Goal: Information Seeking & Learning: Learn about a topic

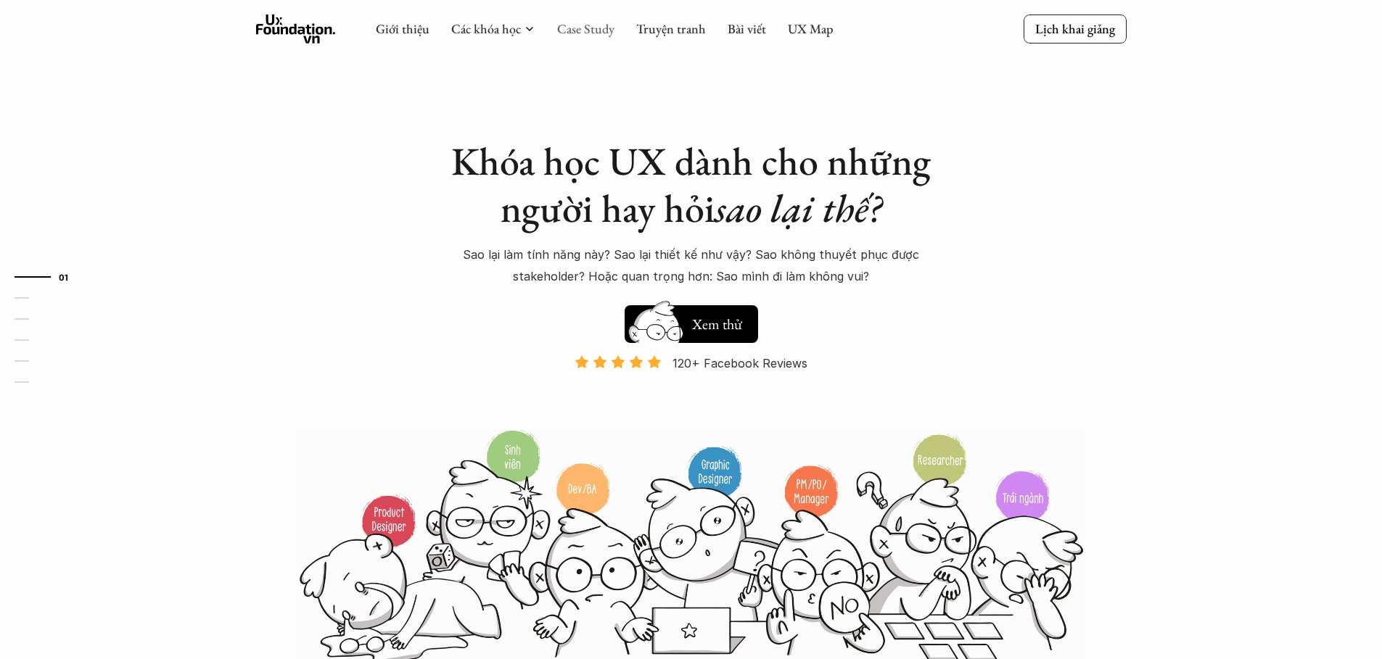
click at [569, 33] on link "Case Study" at bounding box center [585, 28] width 57 height 17
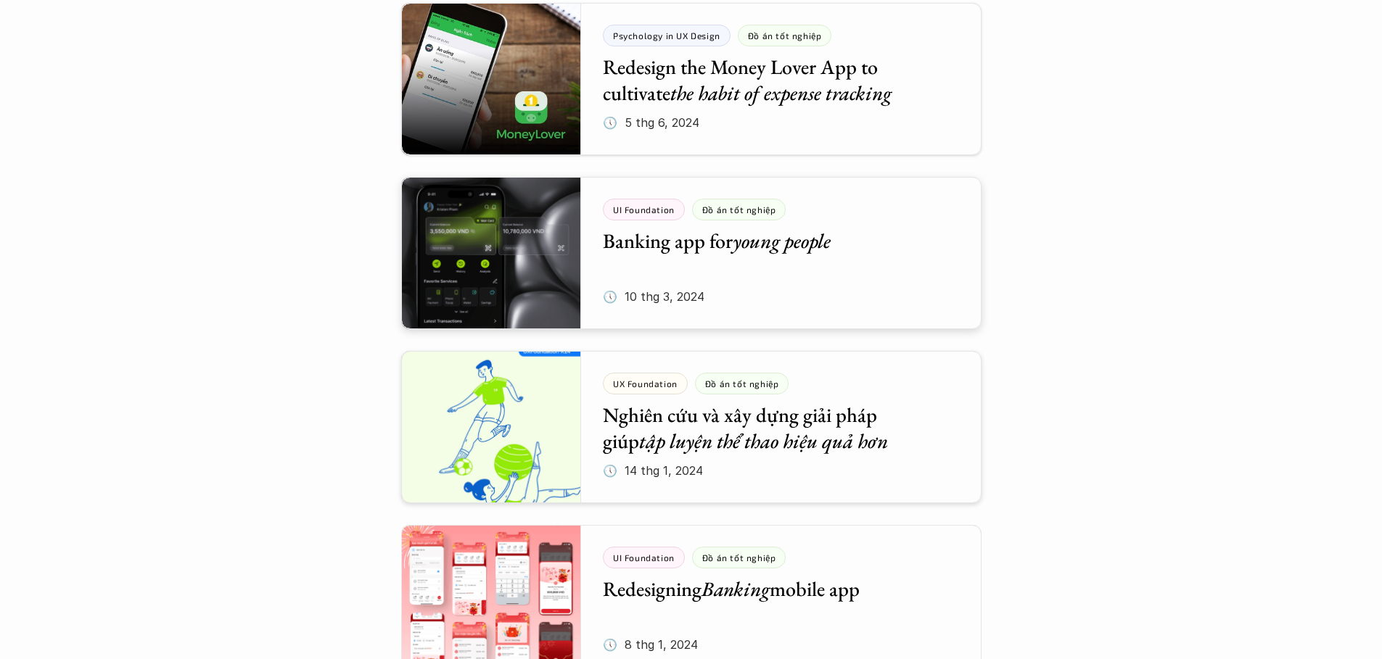
scroll to position [2139, 0]
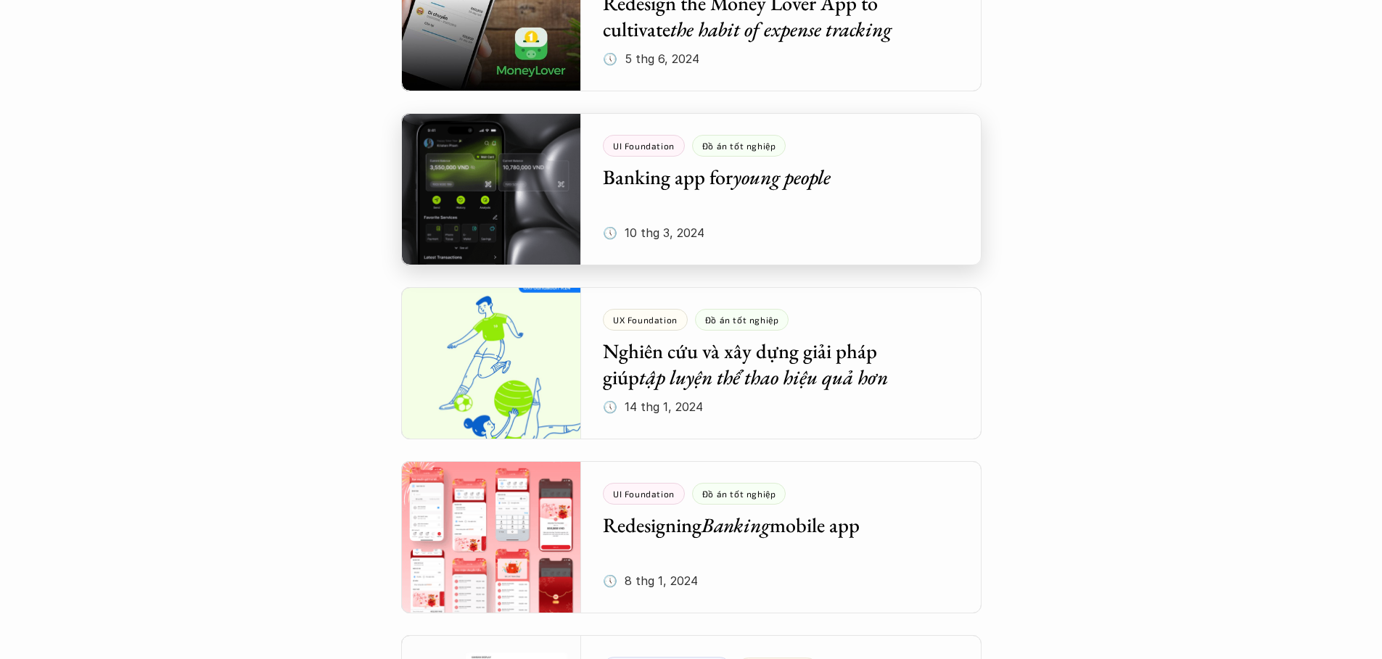
click at [550, 190] on div at bounding box center [691, 189] width 580 height 152
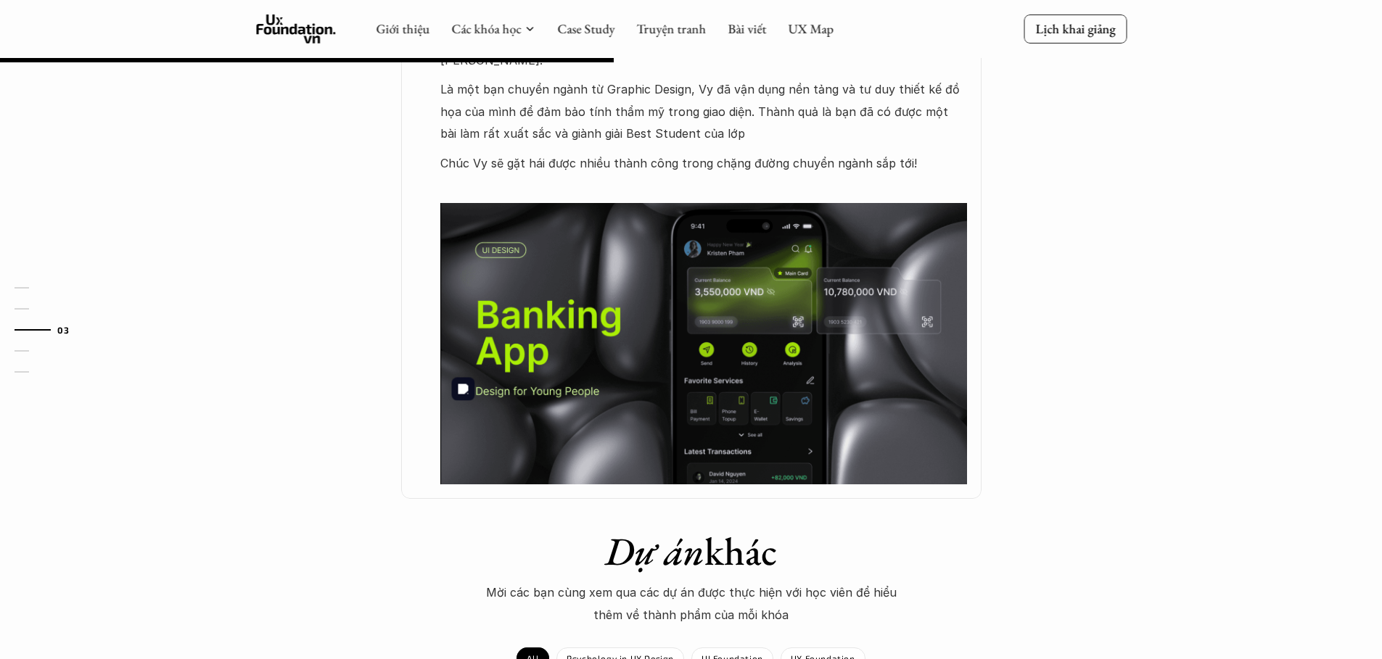
scroll to position [907, 0]
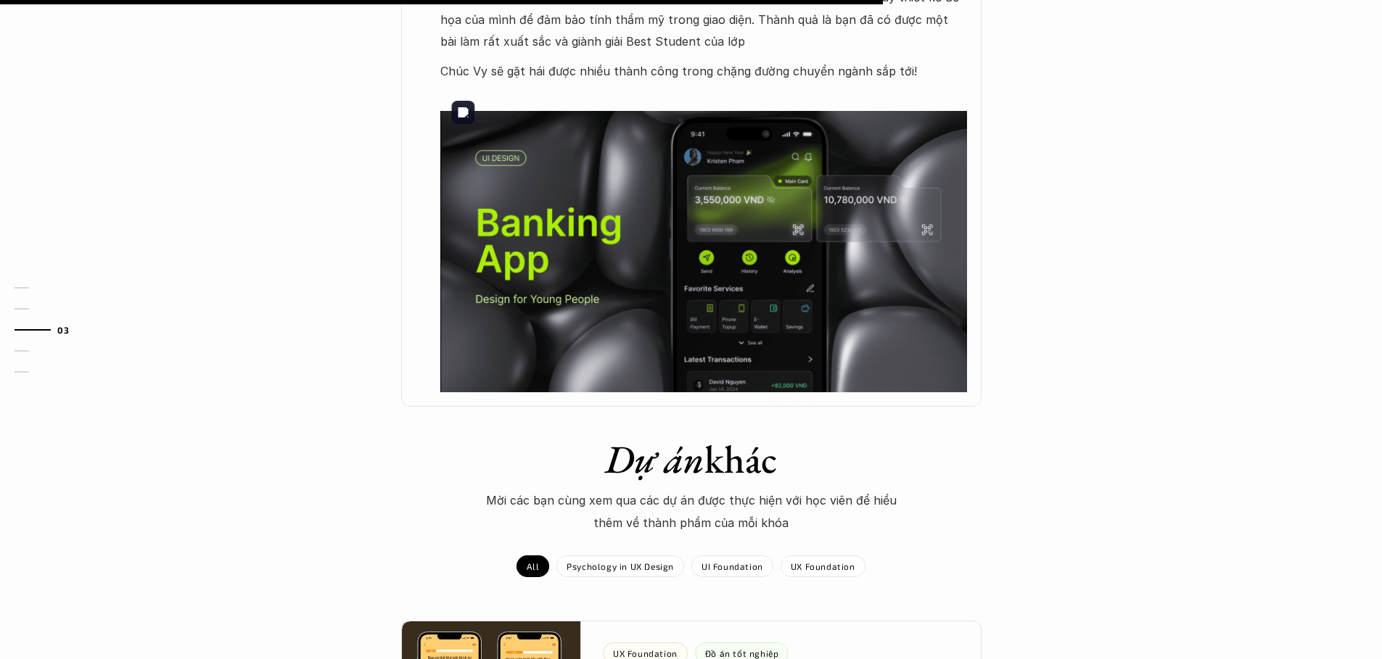
click at [754, 252] on img at bounding box center [703, 251] width 527 height 281
click at [744, 561] on p "UI Foundation" at bounding box center [732, 566] width 62 height 10
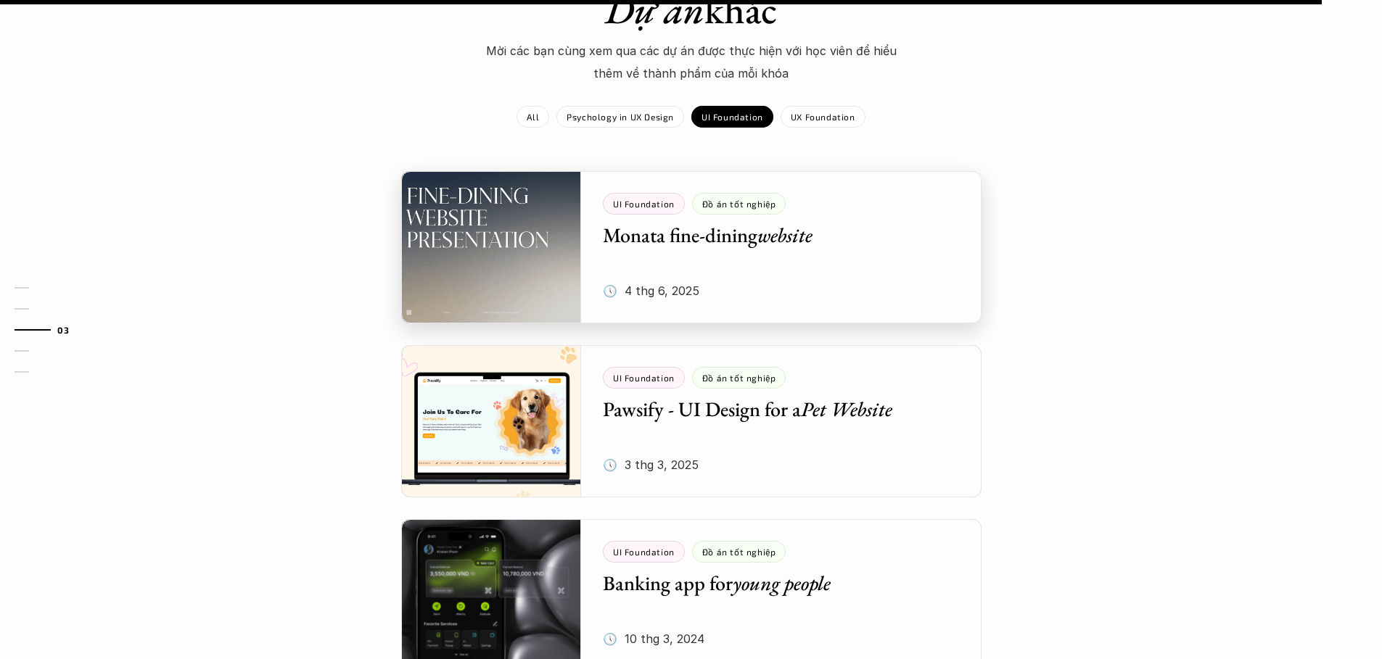
scroll to position [1357, 0]
click at [511, 183] on div at bounding box center [691, 247] width 580 height 152
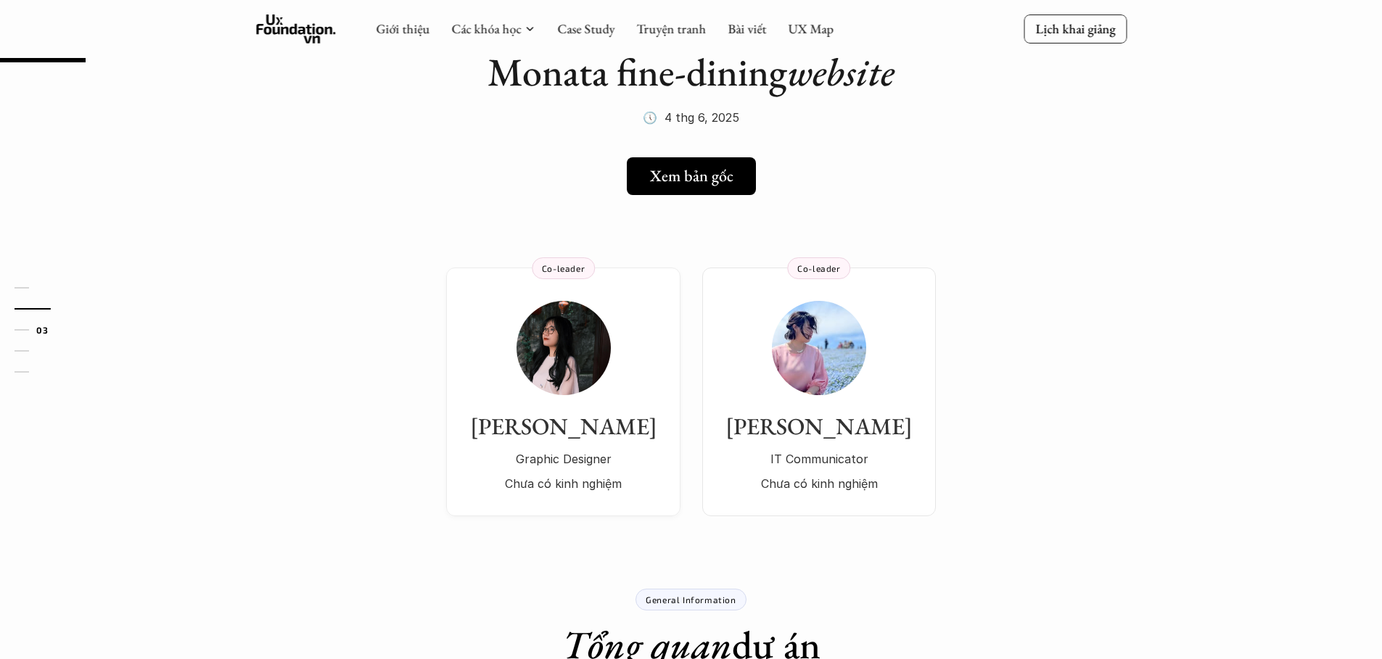
scroll to position [81, 0]
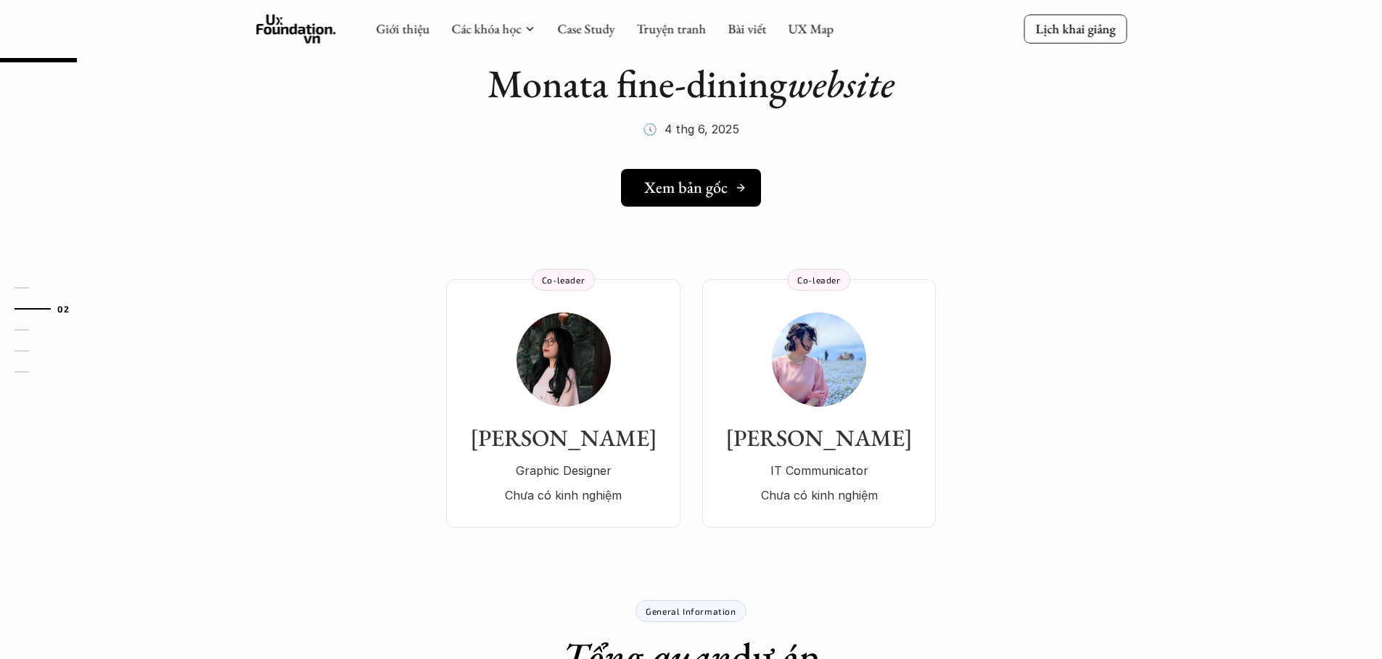
click at [709, 189] on h5 "Xem bản gốc" at bounding box center [685, 187] width 83 height 19
click at [356, 437] on div "[PERSON_NAME] Graphic Designer Chưa có kinh nghiệm Co-leader Thu Hồng IT Commun…" at bounding box center [691, 382] width 1045 height 292
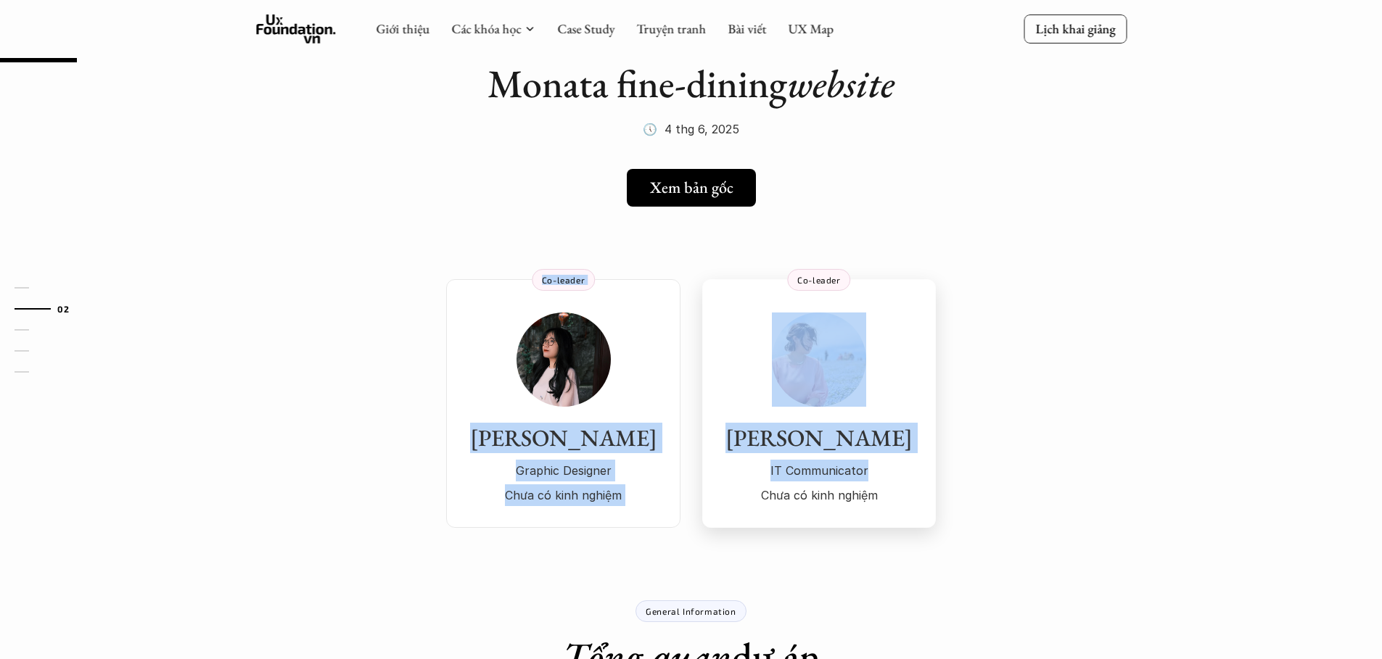
drag, startPoint x: 381, startPoint y: 239, endPoint x: 993, endPoint y: 398, distance: 632.3
click at [1077, 371] on div "[PERSON_NAME] Graphic Designer Chưa có kinh nghiệm Co-leader Thu Hồng IT Commun…" at bounding box center [691, 382] width 1045 height 292
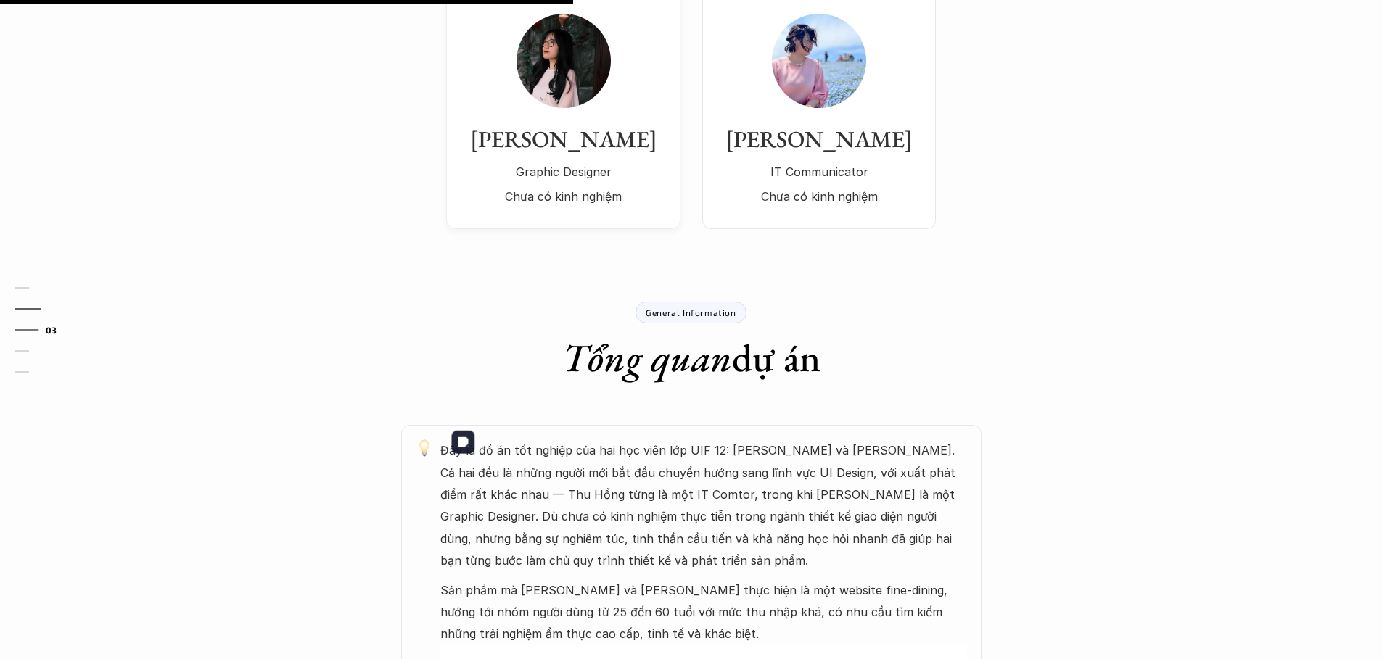
scroll to position [606, 0]
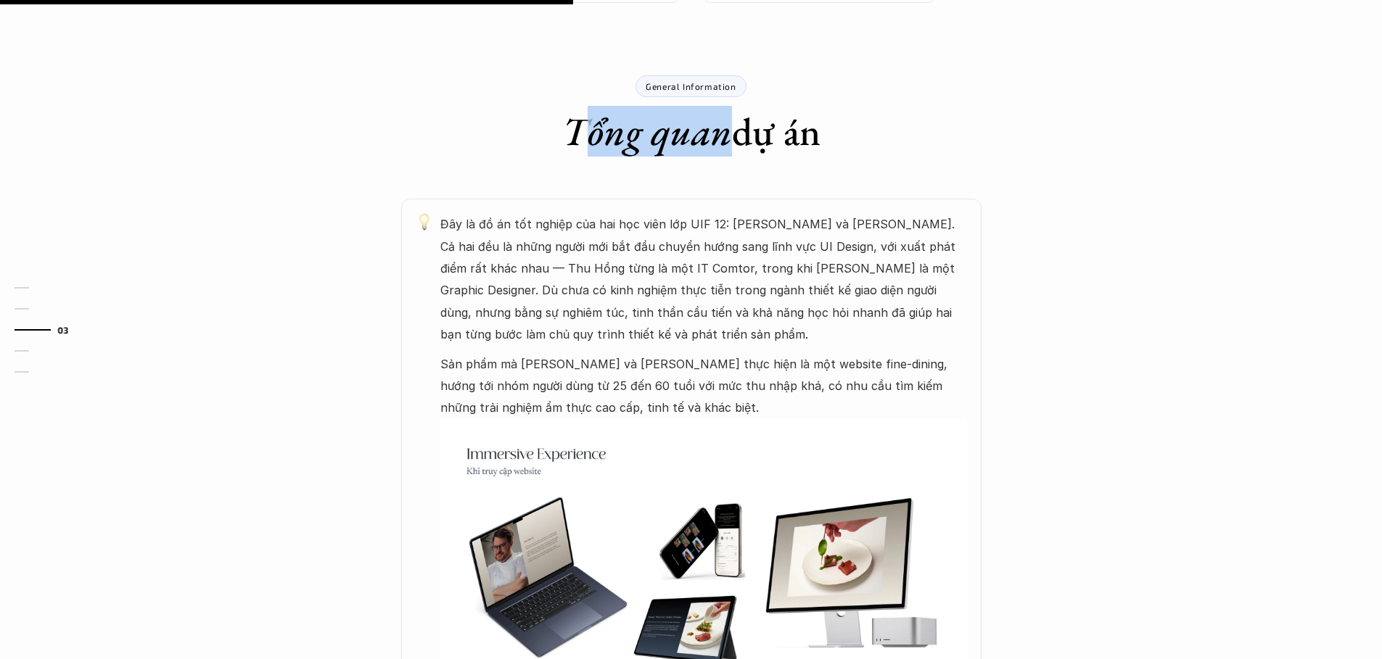
drag, startPoint x: 583, startPoint y: 132, endPoint x: 778, endPoint y: 152, distance: 195.5
click at [773, 151] on h1 "Tổng quan dự án" at bounding box center [691, 131] width 258 height 47
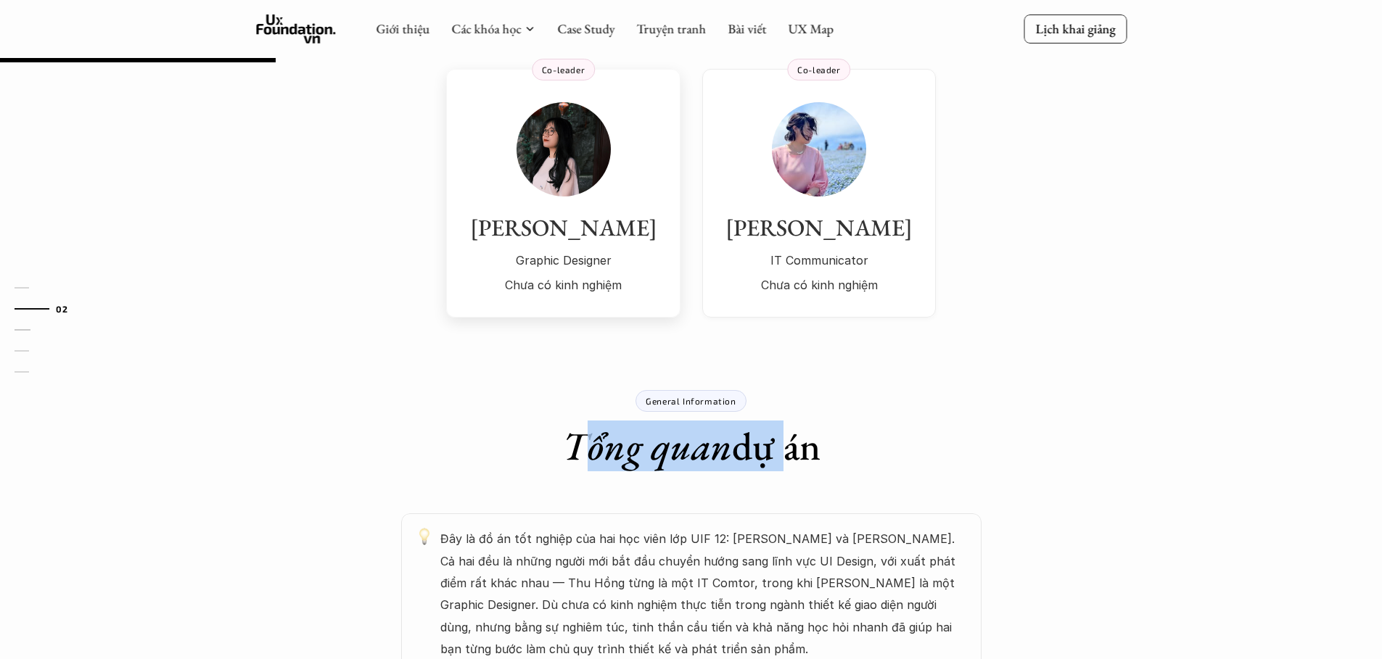
scroll to position [291, 0]
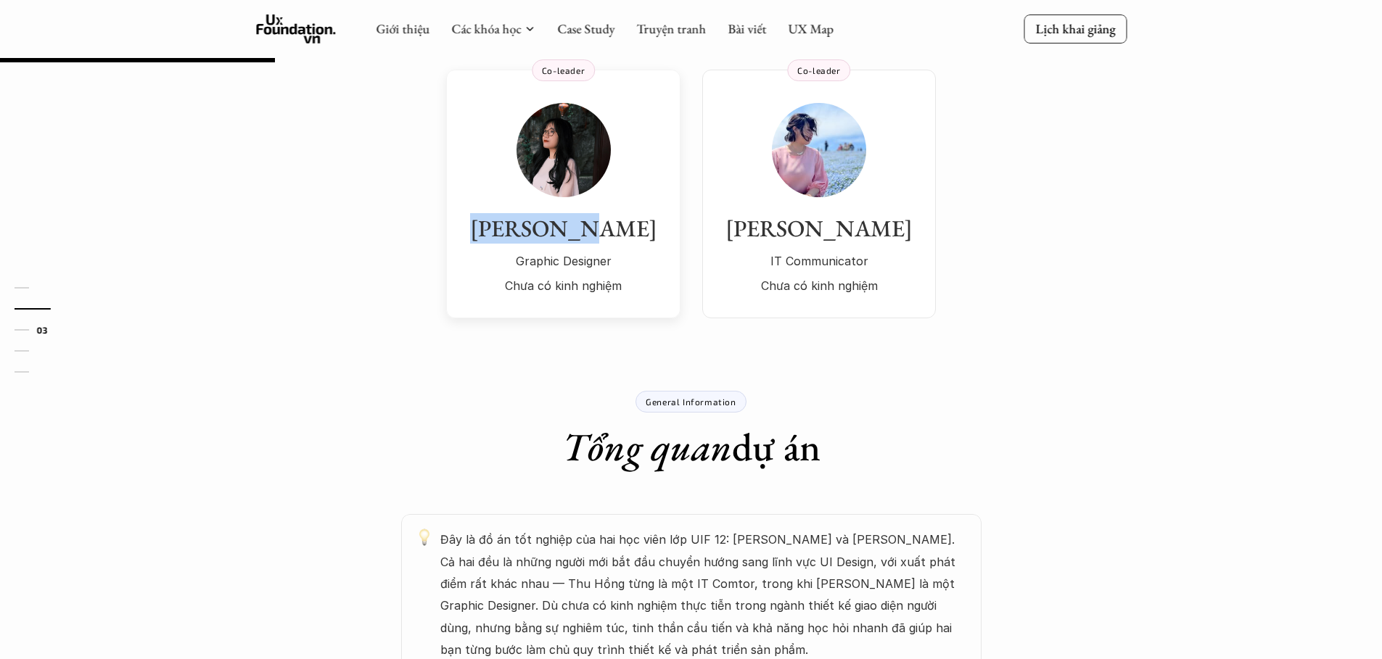
drag, startPoint x: 657, startPoint y: 242, endPoint x: 711, endPoint y: 254, distance: 55.8
click at [711, 254] on div "[PERSON_NAME] Graphic Designer Chưa có kinh nghiệm Co-leader Thu Hồng IT Commun…" at bounding box center [691, 172] width 1045 height 292
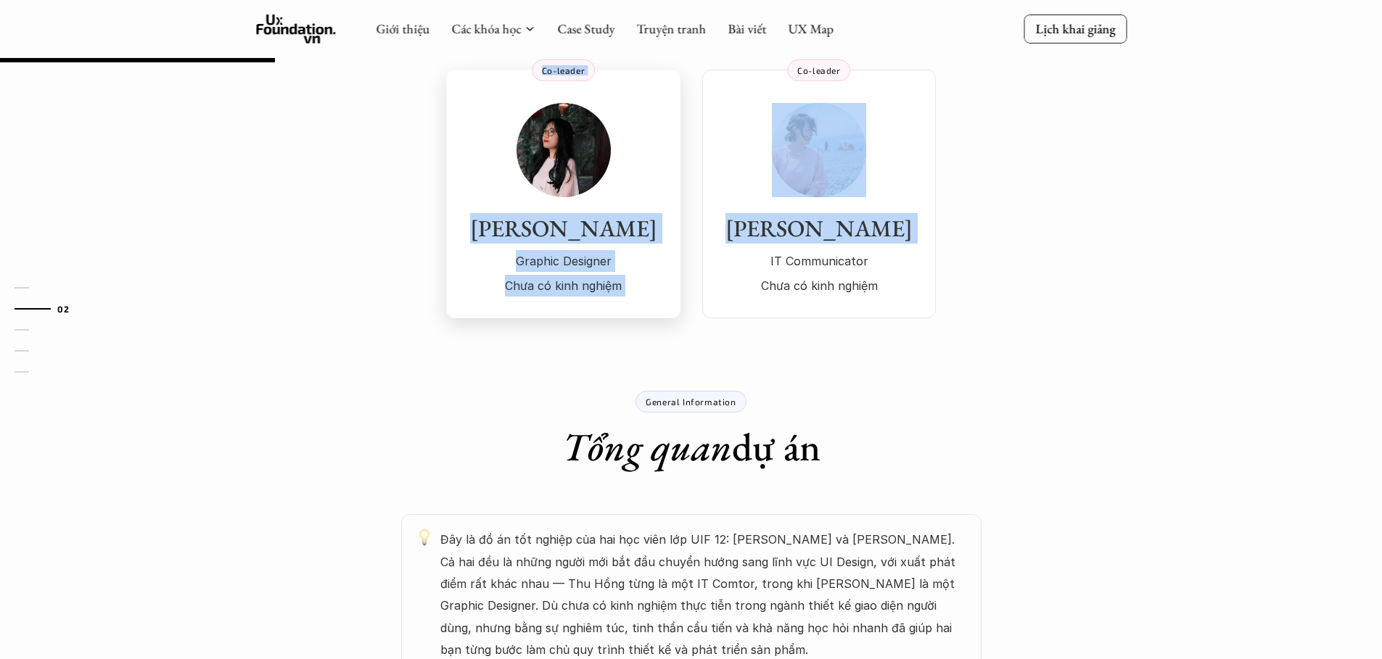
click at [322, 250] on div "[PERSON_NAME] Graphic Designer Chưa có kinh nghiệm Co-leader Thu Hồng IT Commun…" at bounding box center [691, 172] width 1045 height 292
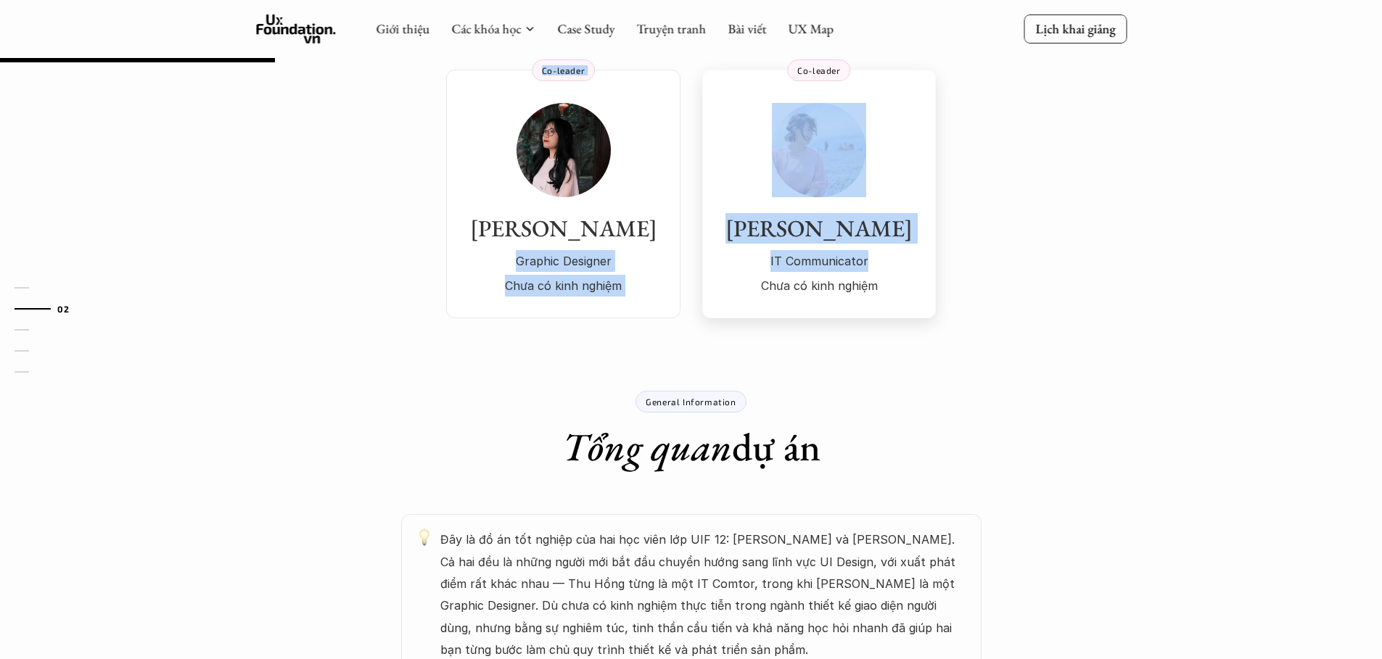
drag, startPoint x: 301, startPoint y: 264, endPoint x: 863, endPoint y: 277, distance: 562.3
click at [852, 273] on div "[PERSON_NAME] Graphic Designer Chưa có kinh nghiệm Co-leader Thu Hồng IT Commun…" at bounding box center [691, 172] width 1045 height 292
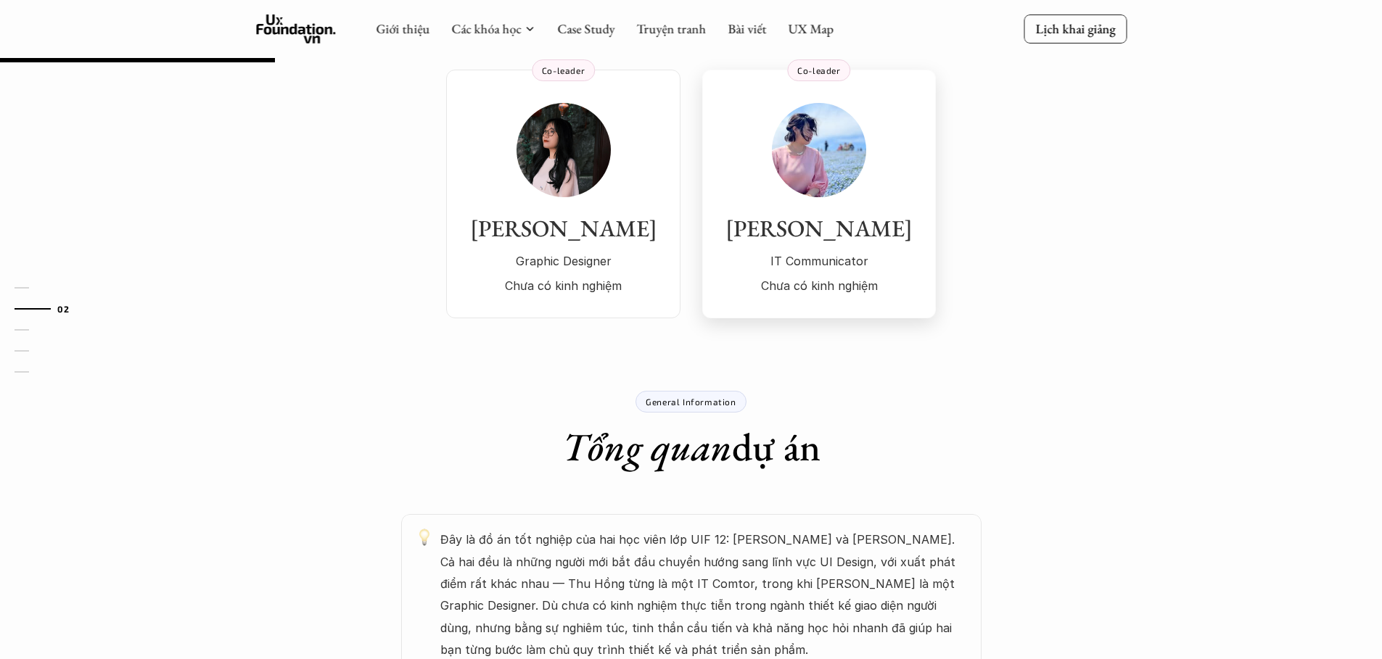
drag, startPoint x: 1024, startPoint y: 292, endPoint x: 947, endPoint y: 277, distance: 78.3
click at [1024, 292] on div "[PERSON_NAME] Graphic Designer Chưa có kinh nghiệm Co-leader Thu Hồng IT Commun…" at bounding box center [691, 172] width 1045 height 292
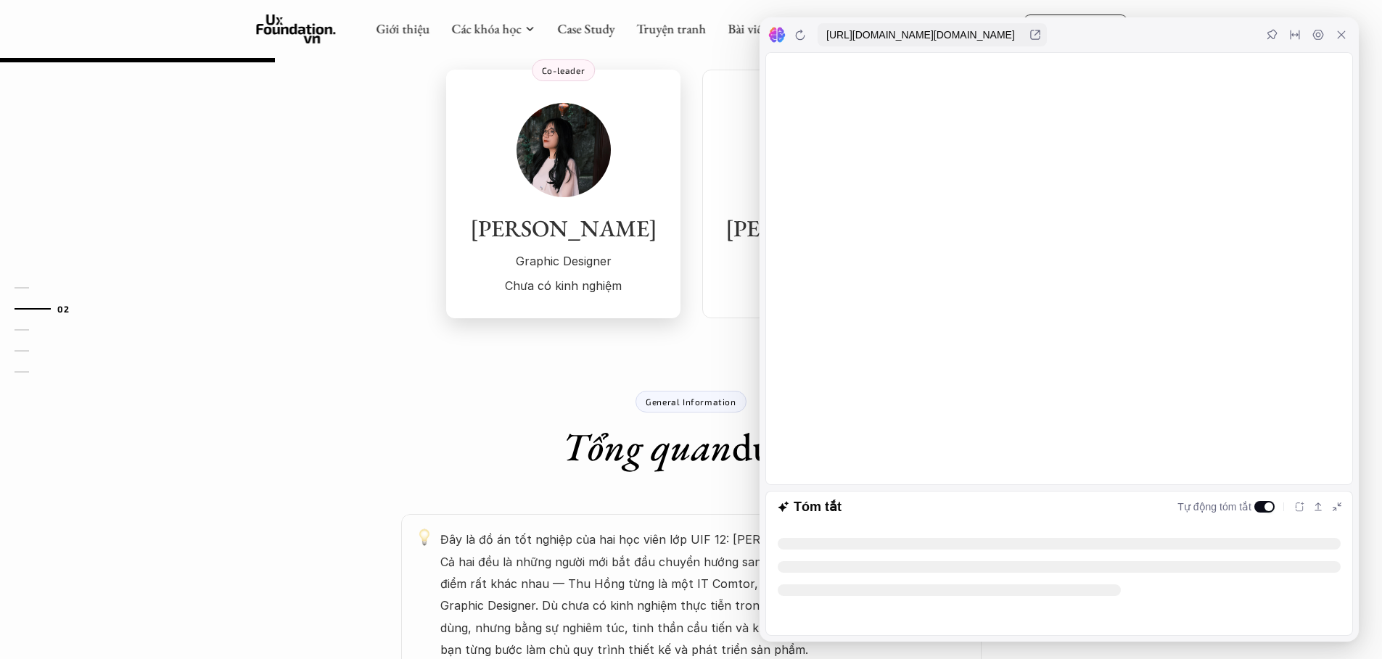
click at [570, 273] on div "Graphic Designer Chưa có kinh nghiệm" at bounding box center [563, 273] width 205 height 47
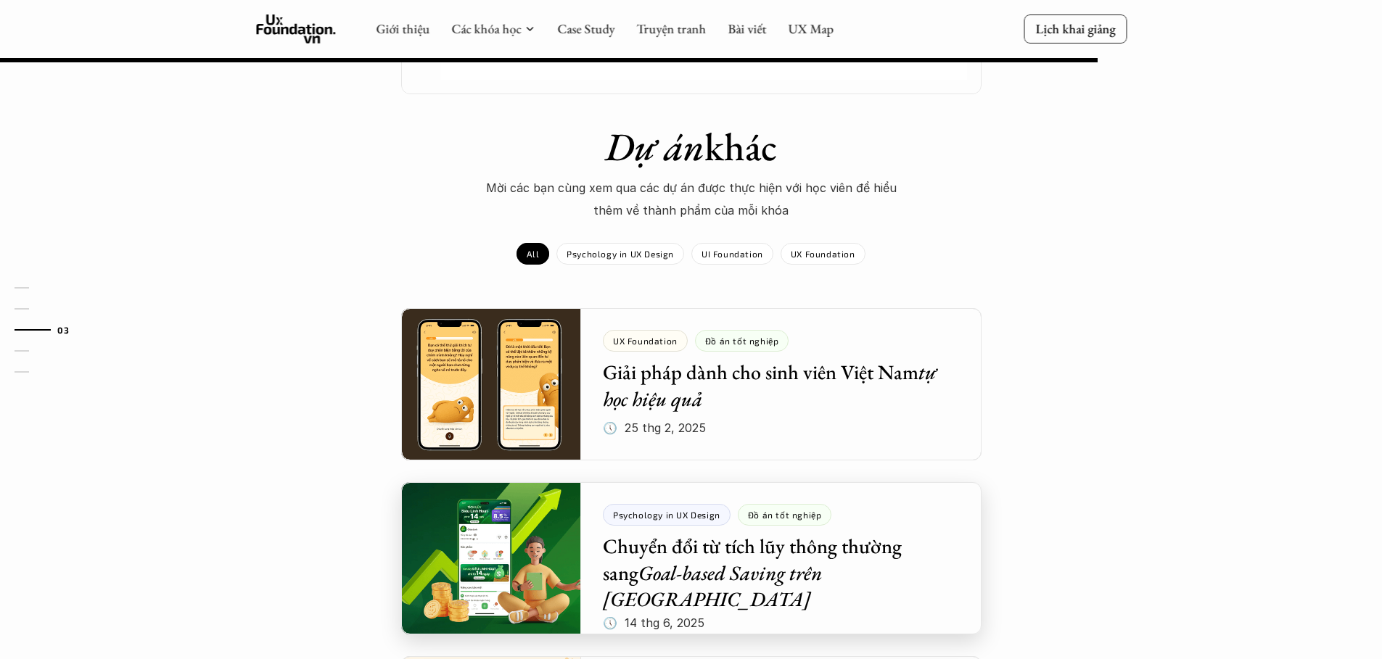
scroll to position [1161, 0]
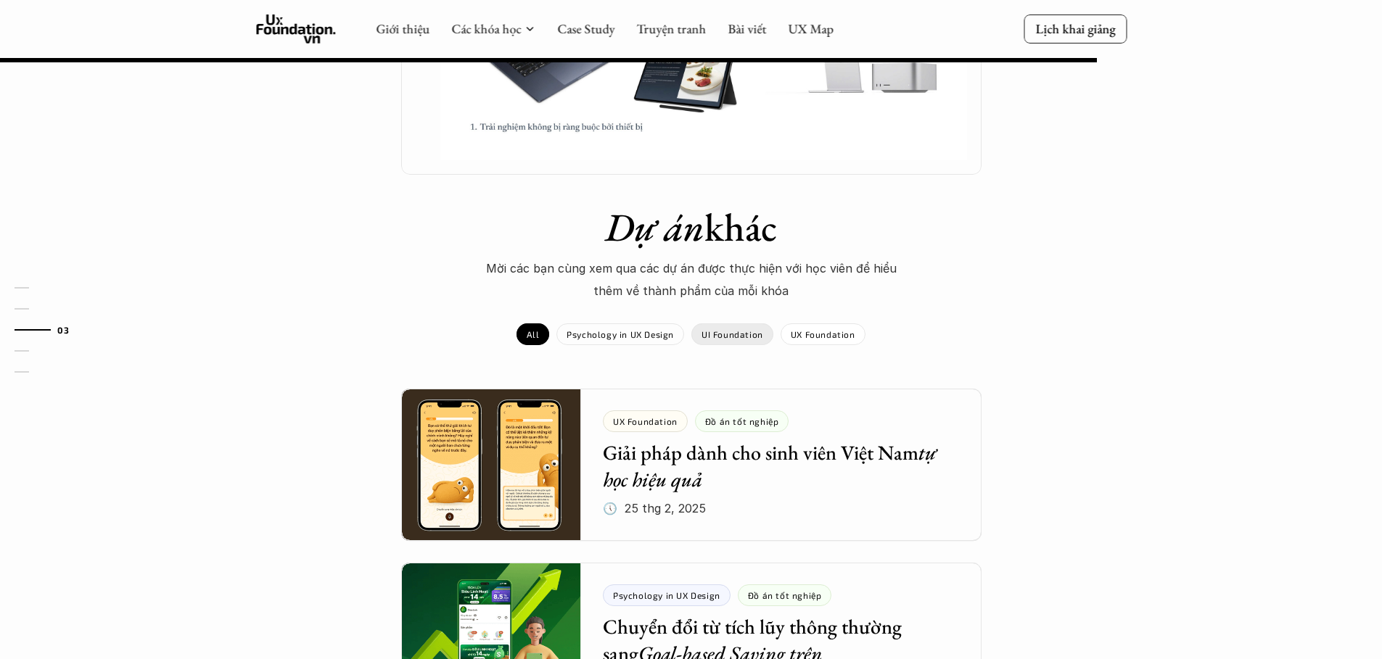
click at [735, 334] on p "UI Foundation" at bounding box center [732, 334] width 62 height 10
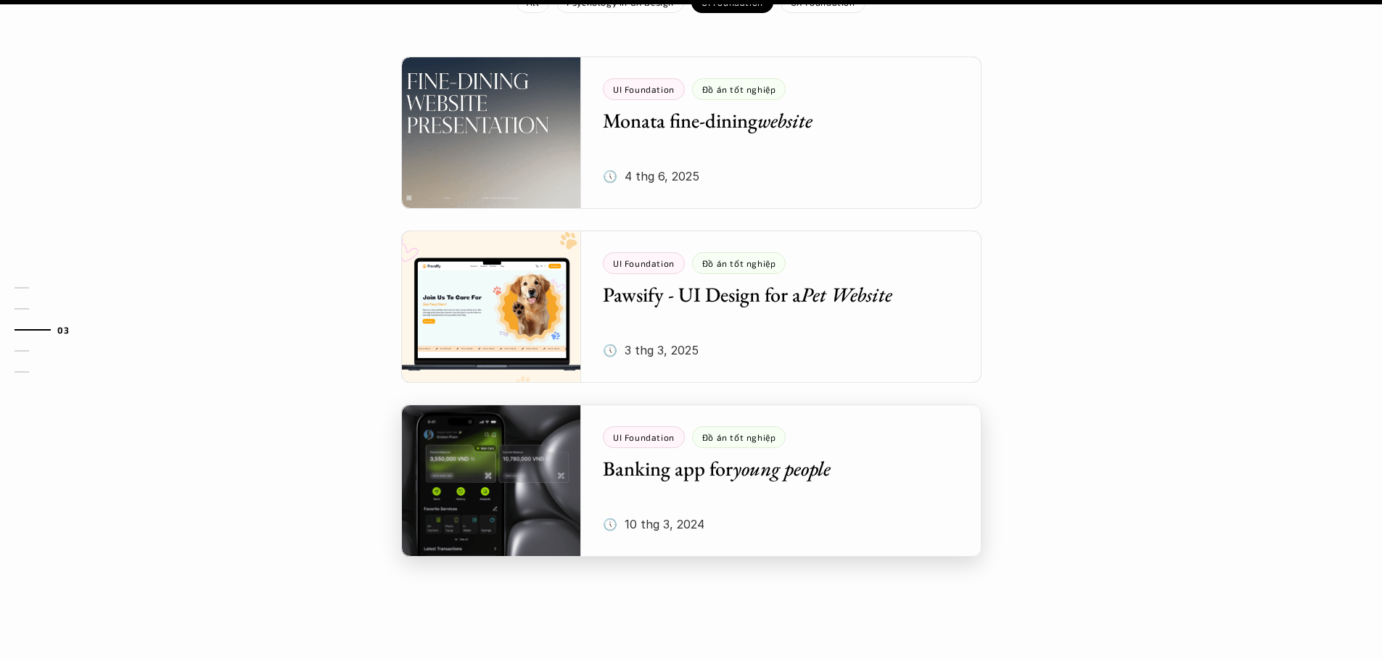
scroll to position [1623, 0]
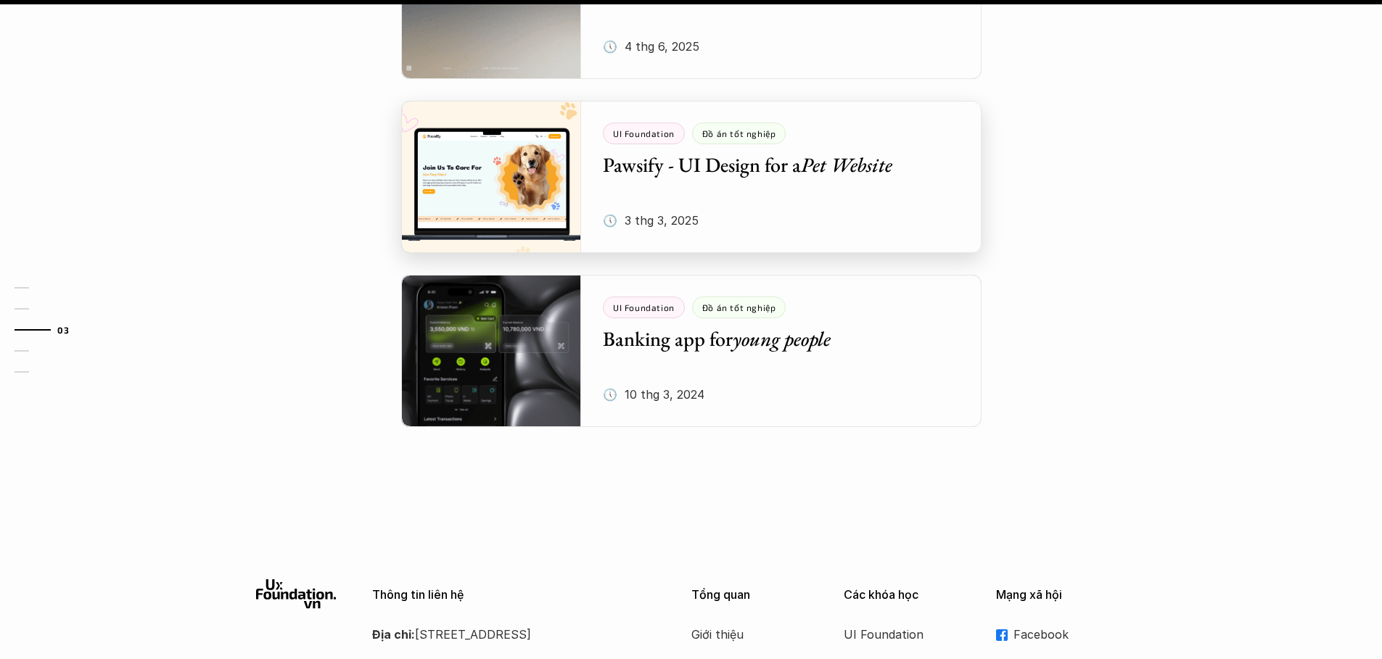
click at [495, 188] on div at bounding box center [691, 177] width 580 height 152
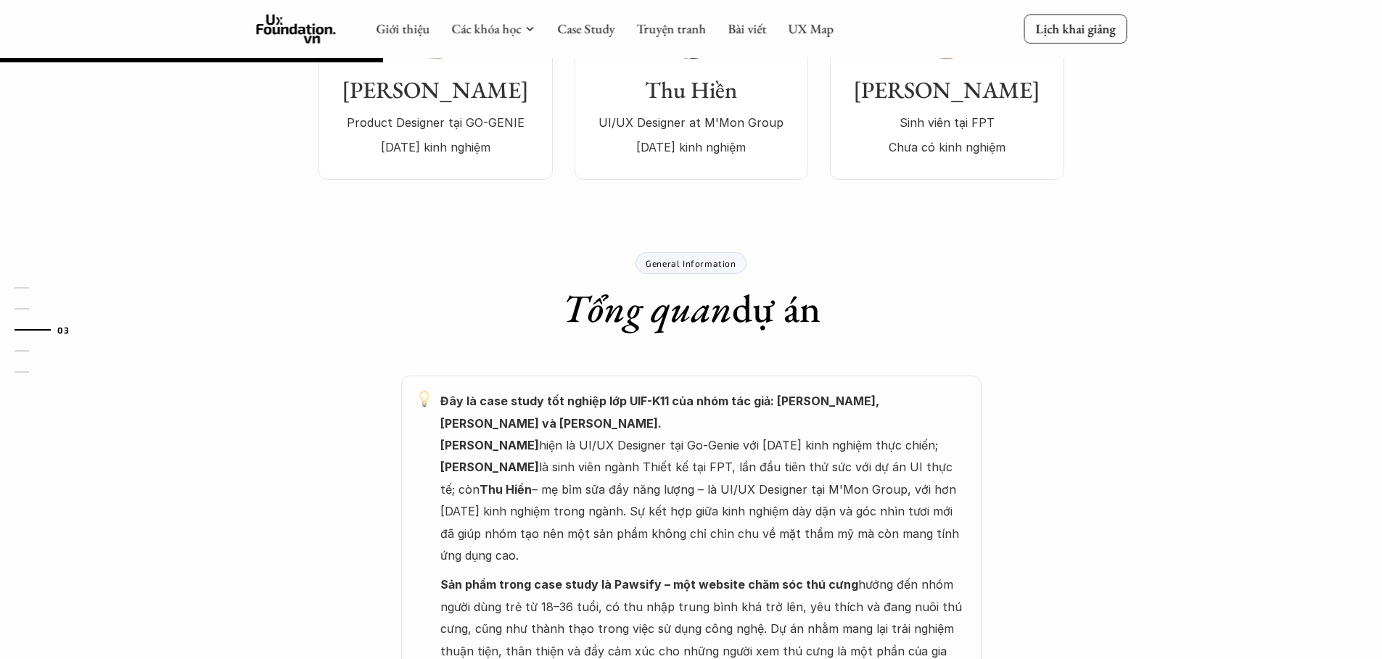
scroll to position [141, 0]
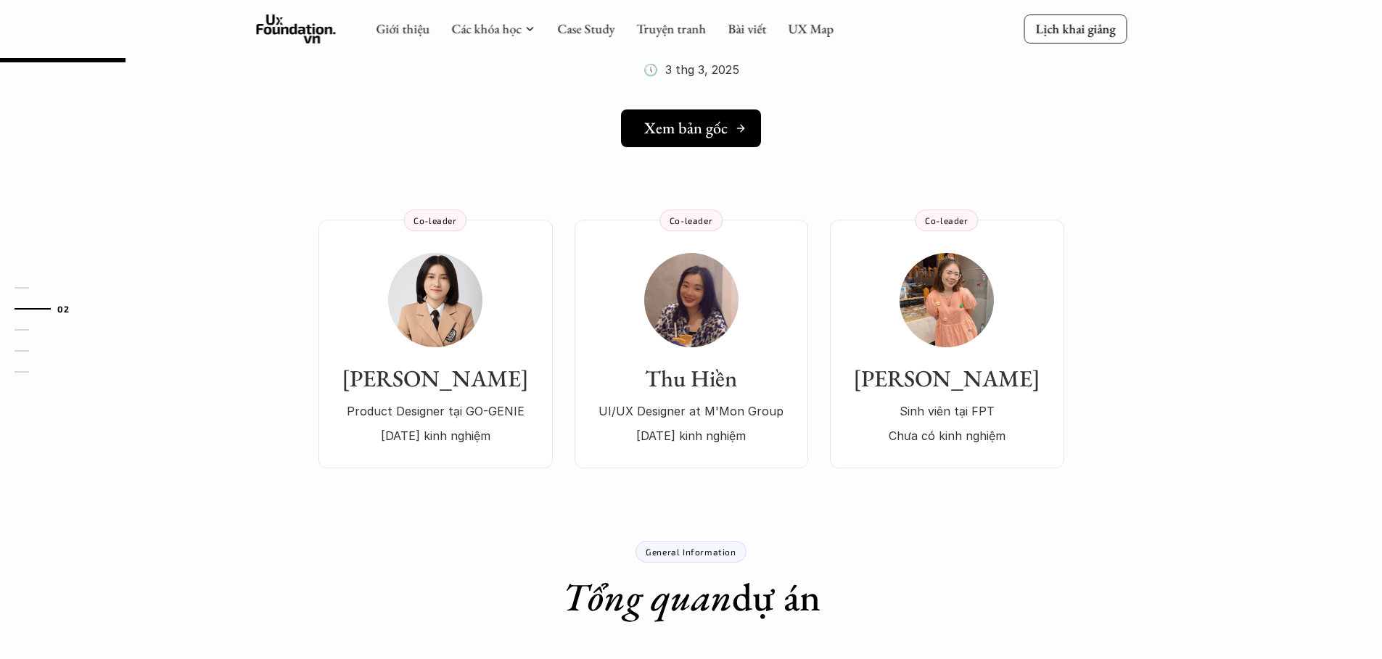
click at [709, 125] on h5 "Xem bản gốc" at bounding box center [685, 128] width 83 height 19
